Goal: Information Seeking & Learning: Learn about a topic

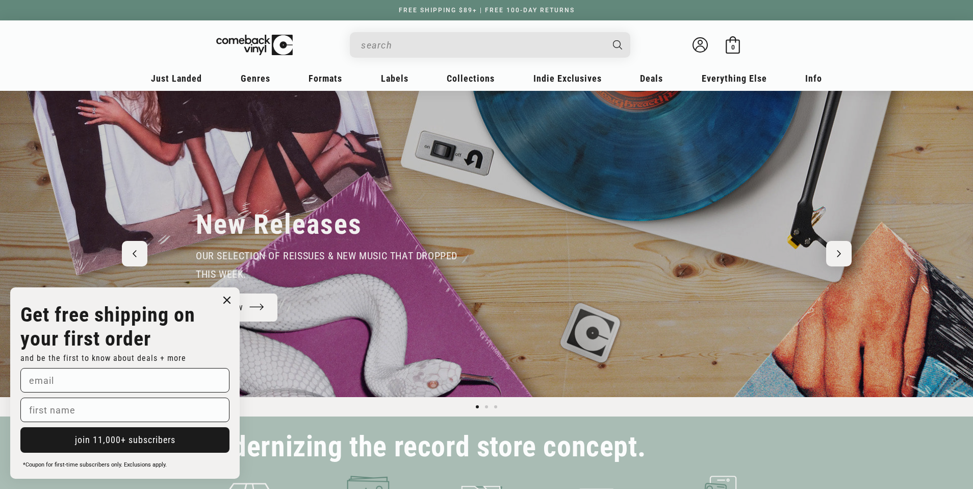
click at [230, 297] on icon "Close dialog" at bounding box center [227, 300] width 6 height 6
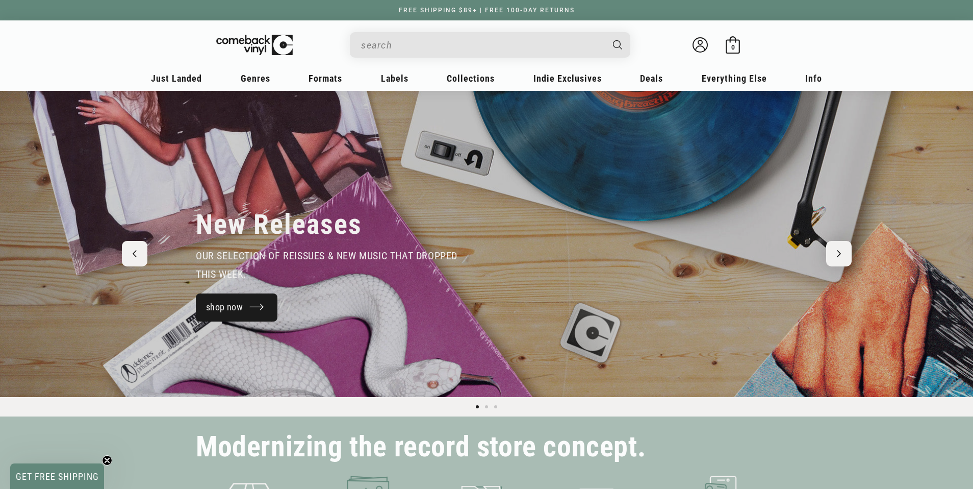
click at [251, 316] on link "shop now" at bounding box center [237, 307] width 82 height 28
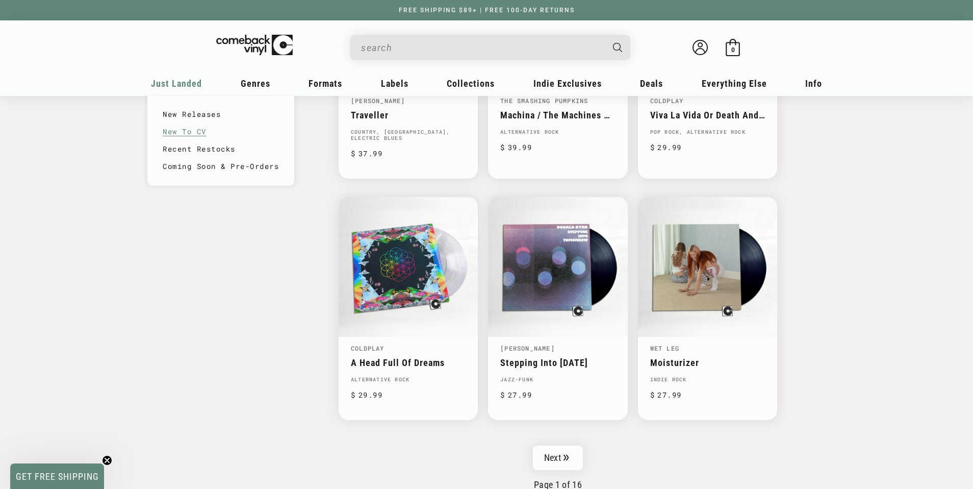
scroll to position [1513, 0]
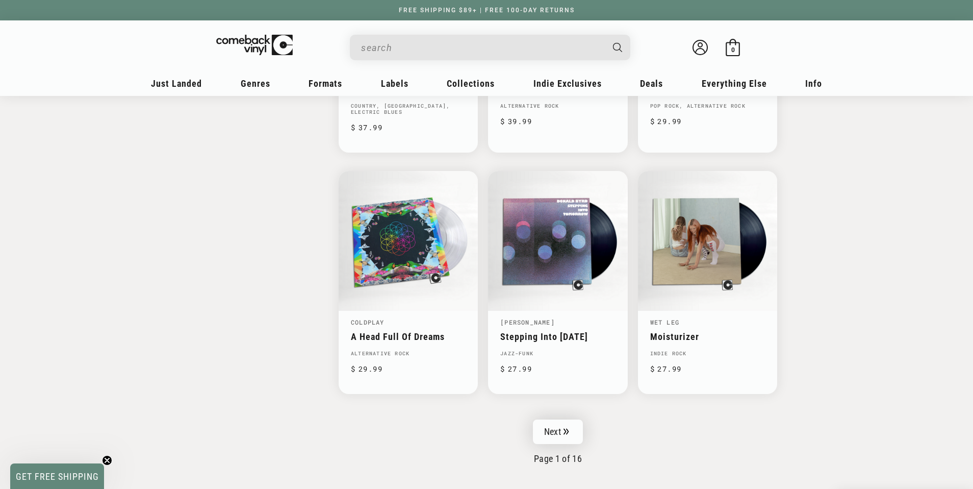
click at [570, 431] on link "Next" at bounding box center [558, 431] width 50 height 24
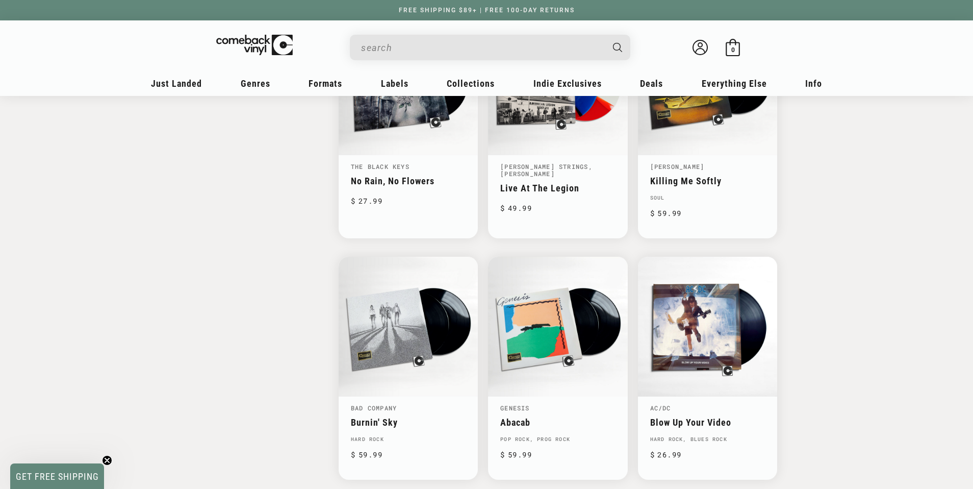
scroll to position [1544, 0]
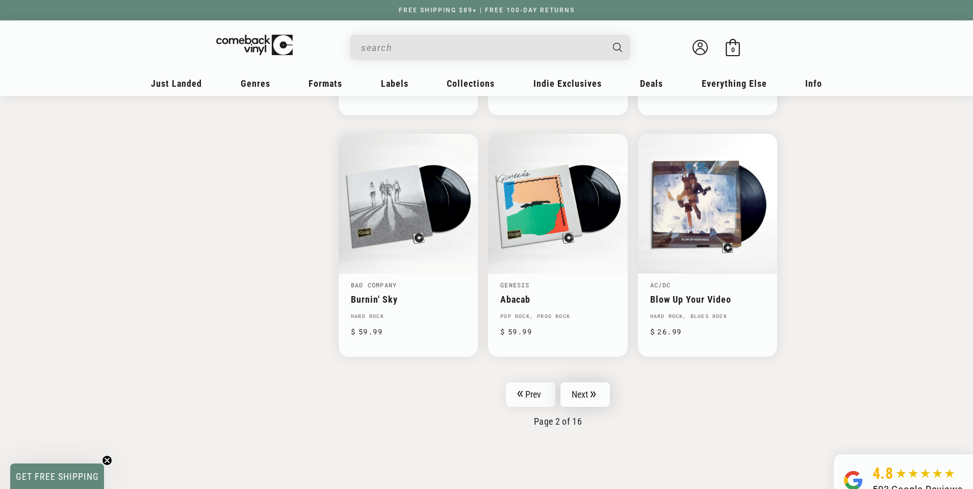
click at [575, 387] on link "Next" at bounding box center [586, 394] width 50 height 24
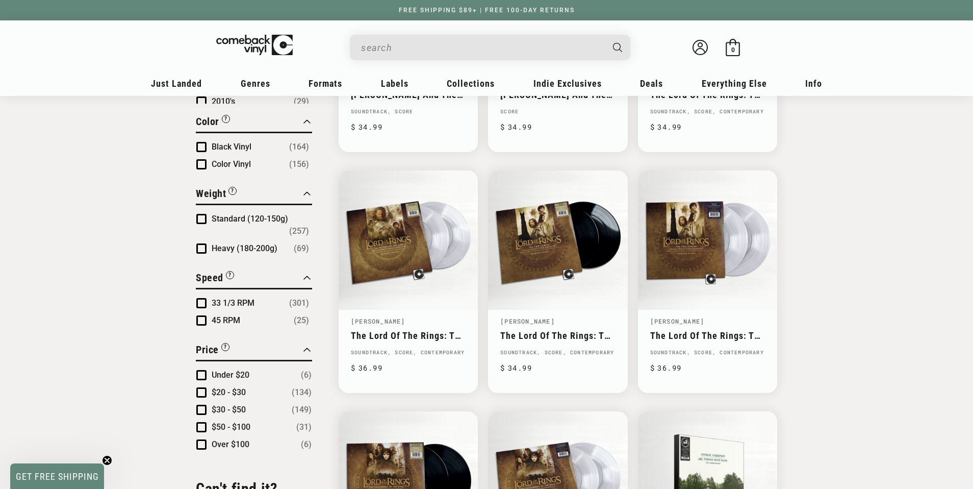
scroll to position [781, 0]
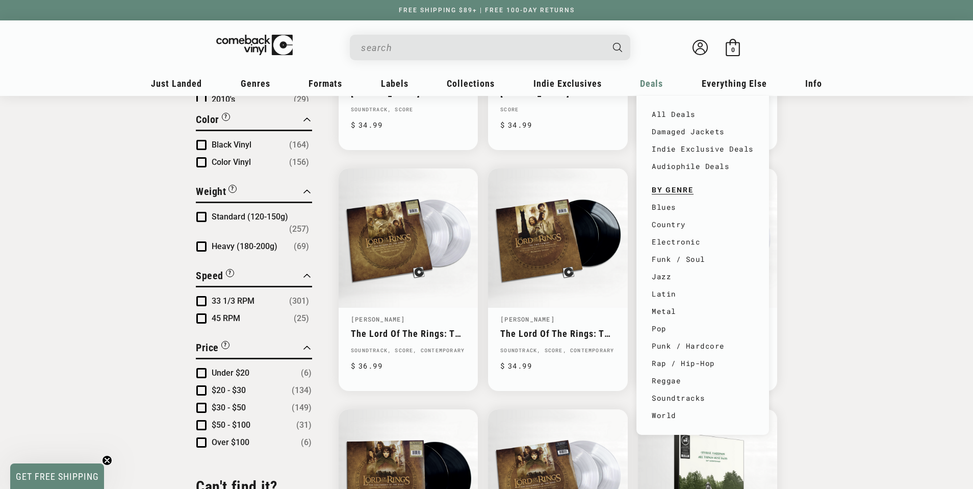
click at [642, 80] on span "Deals" at bounding box center [651, 83] width 23 height 11
click at [660, 81] on span "Deals" at bounding box center [651, 83] width 23 height 11
click at [652, 82] on span "Deals" at bounding box center [651, 83] width 23 height 11
click at [680, 114] on link "All Deals" at bounding box center [703, 114] width 102 height 17
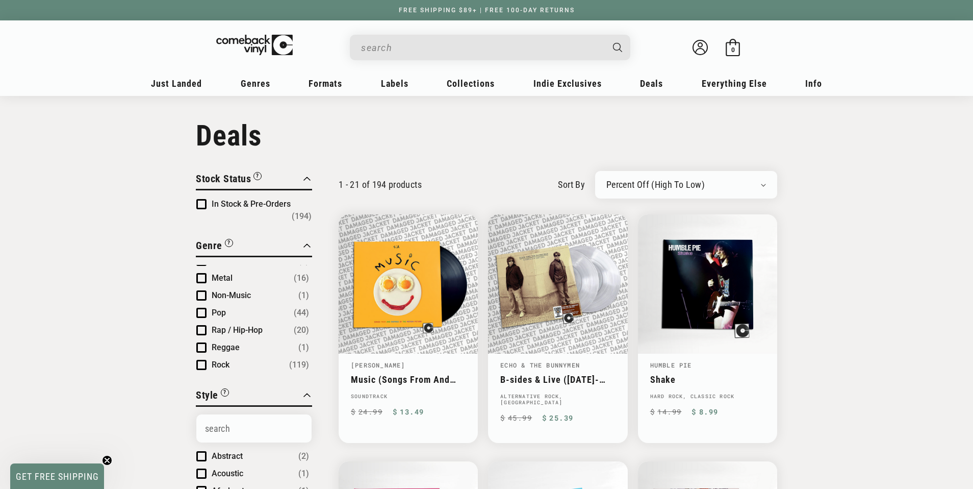
scroll to position [131, 0]
click at [214, 308] on span "Pop" at bounding box center [219, 313] width 14 height 10
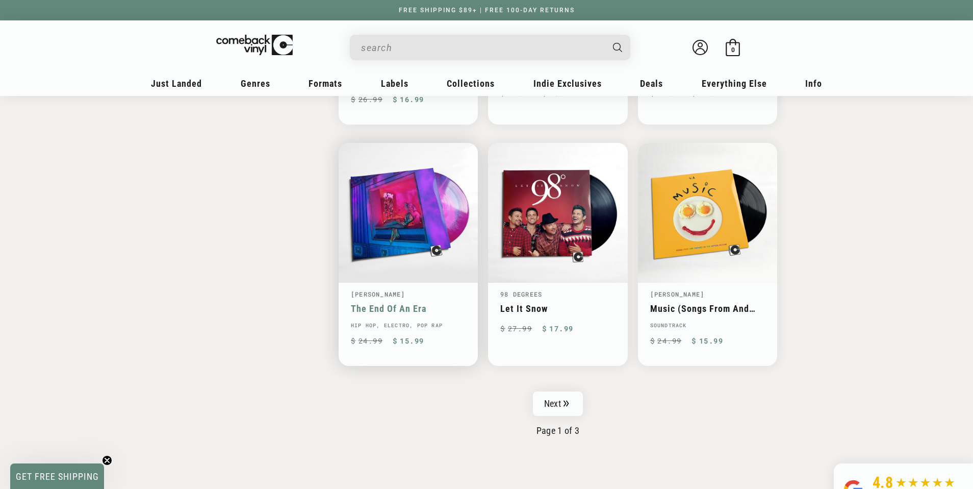
scroll to position [1543, 0]
click at [552, 398] on link "Next" at bounding box center [558, 403] width 50 height 24
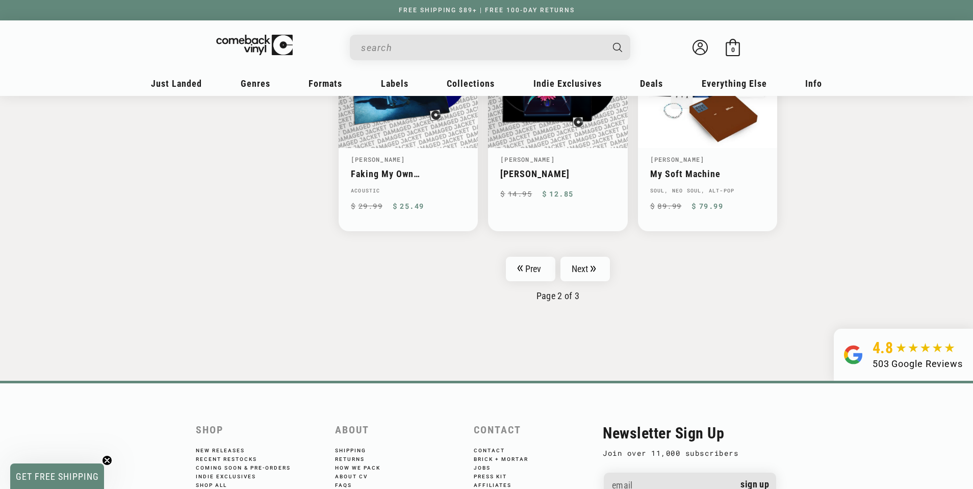
scroll to position [1645, 0]
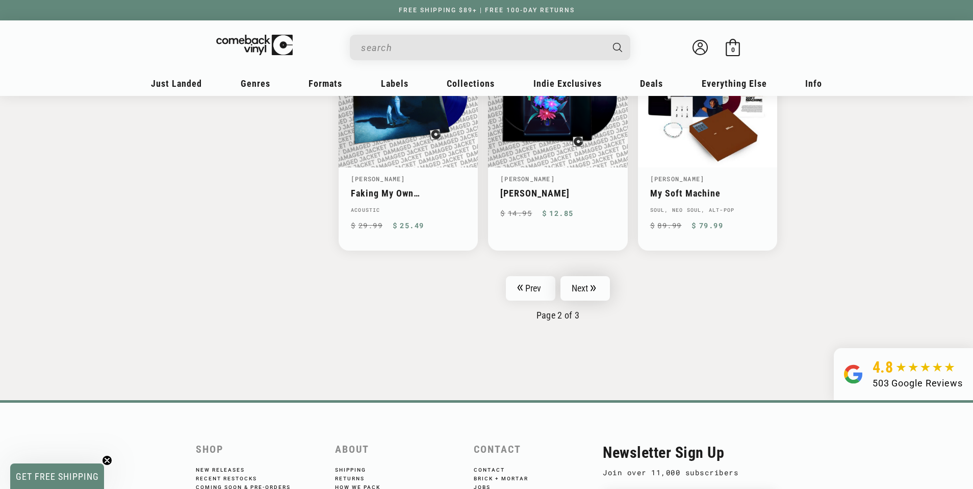
click at [581, 282] on link "Next" at bounding box center [586, 288] width 50 height 24
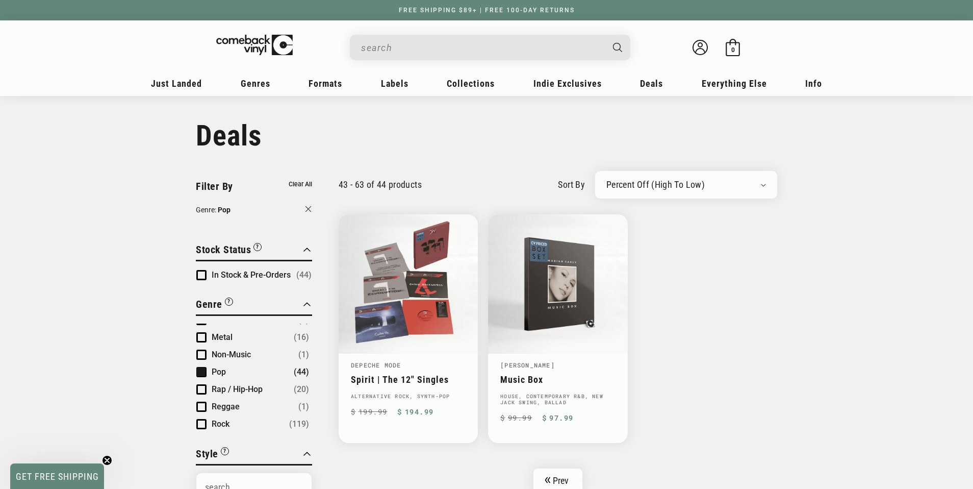
click at [446, 47] on input "When autocomplete results are available use up and down arrows to review and en…" at bounding box center [482, 47] width 242 height 21
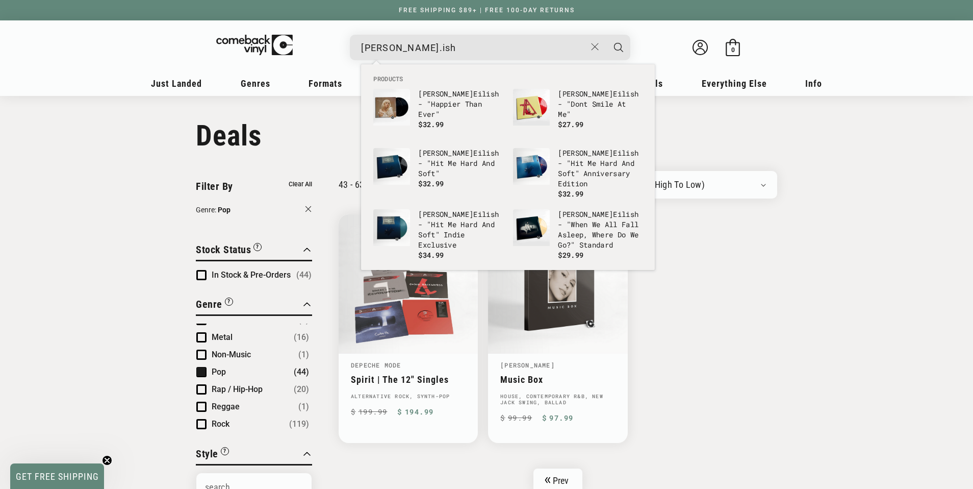
click at [402, 49] on input "billie eil.ish" at bounding box center [473, 47] width 225 height 21
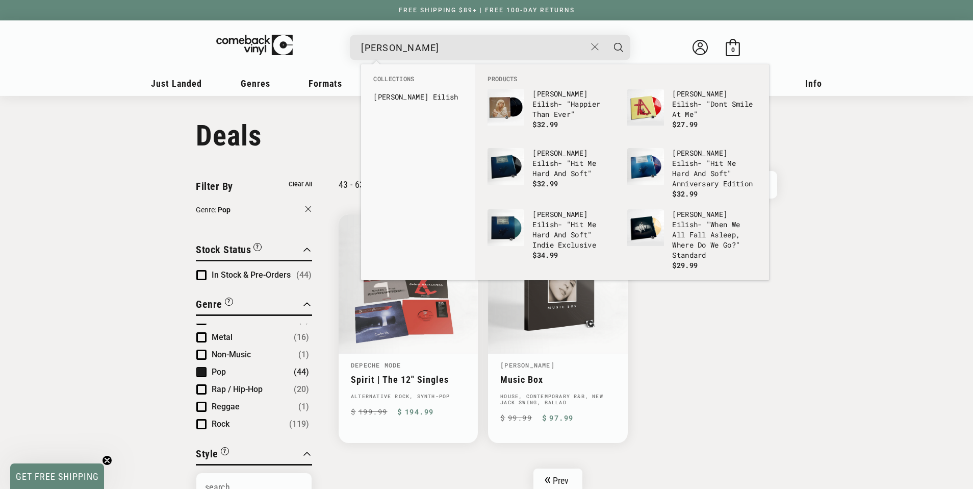
type input "billie eilish"
click at [606, 35] on button "Search" at bounding box center [619, 48] width 26 height 26
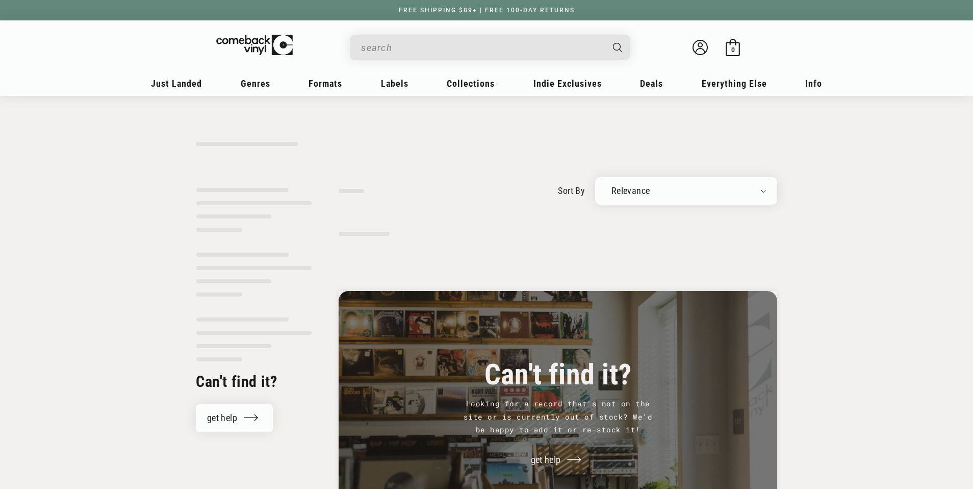
type input "billie eilish"
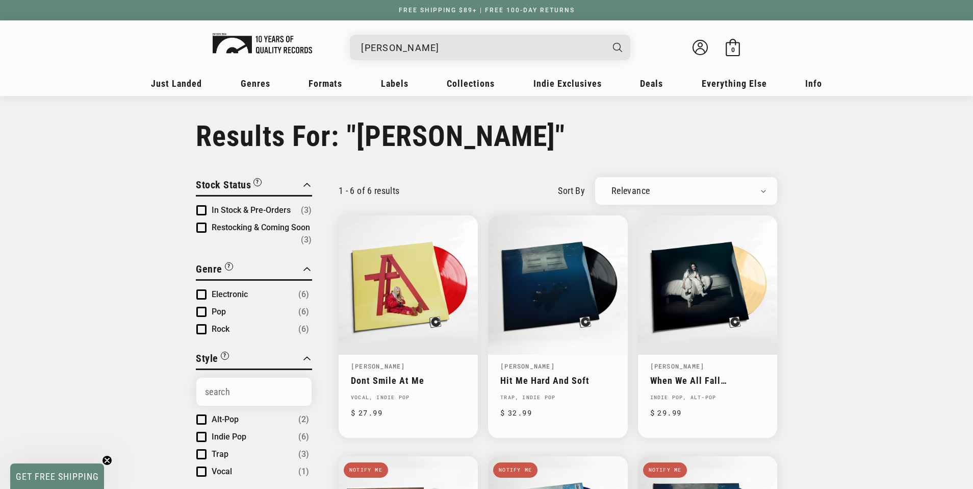
click at [282, 34] on img at bounding box center [262, 43] width 99 height 20
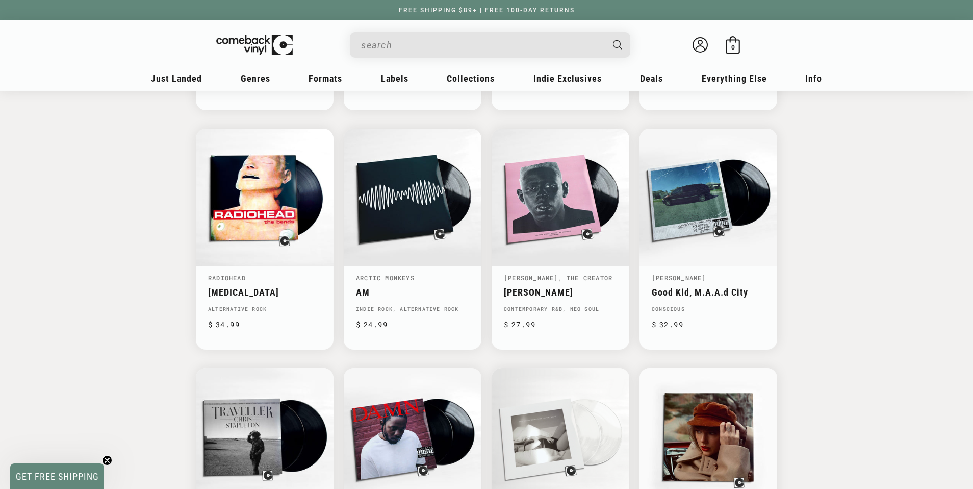
scroll to position [0, 973]
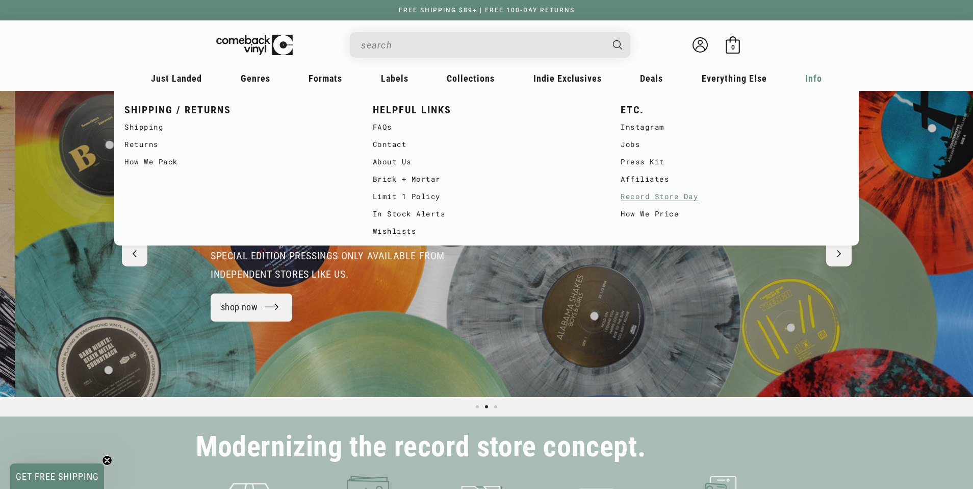
click at [674, 195] on link "Record Store Day" at bounding box center [735, 196] width 228 height 17
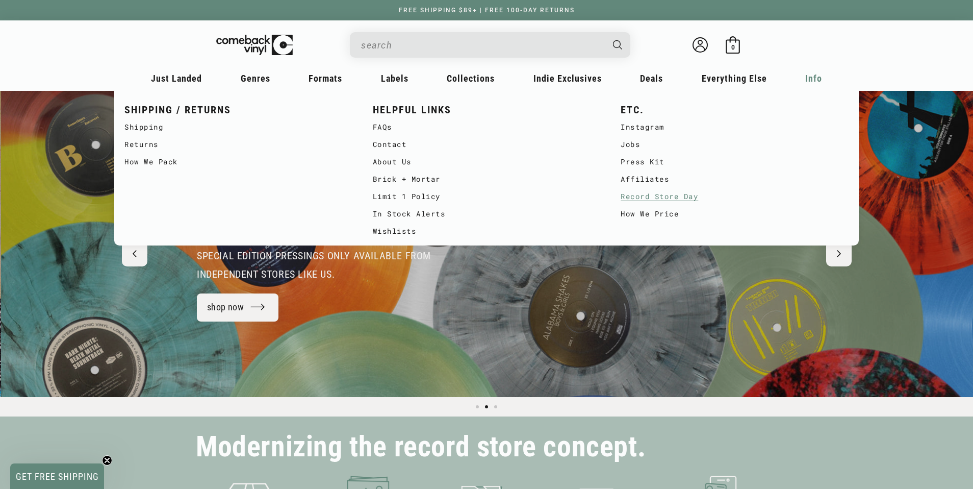
scroll to position [0, 973]
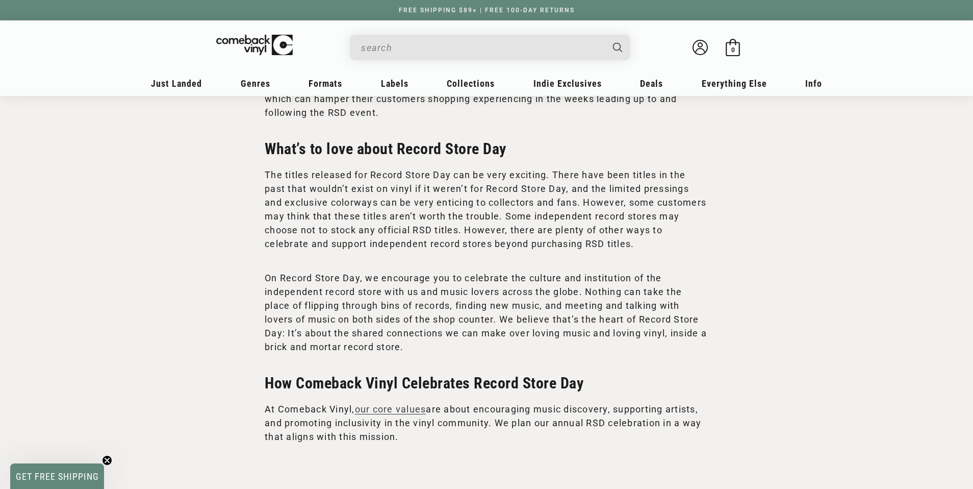
scroll to position [2204, 0]
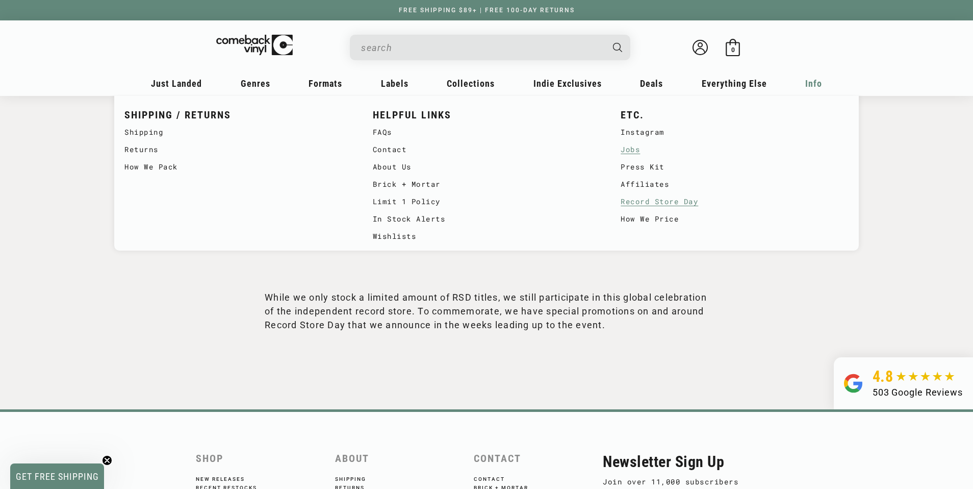
click at [633, 154] on link "Jobs" at bounding box center [735, 149] width 228 height 17
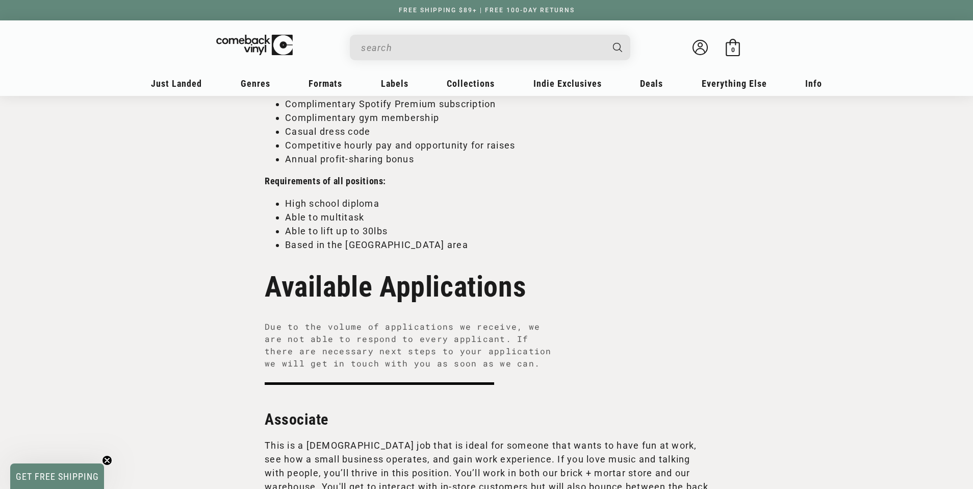
scroll to position [678, 0]
